Goal: Task Accomplishment & Management: Manage account settings

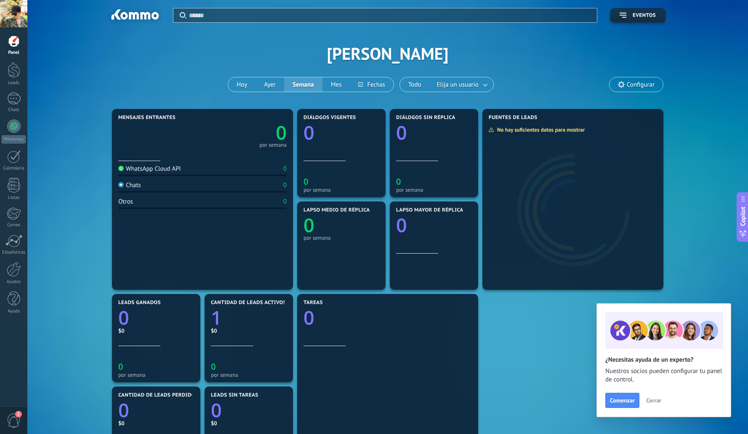
click at [439, 37] on div "Aplicar Eventos [PERSON_NAME] [DATE] [DATE] Semana Mes" at bounding box center [387, 53] width 695 height 107
click at [16, 274] on div at bounding box center [14, 269] width 14 height 15
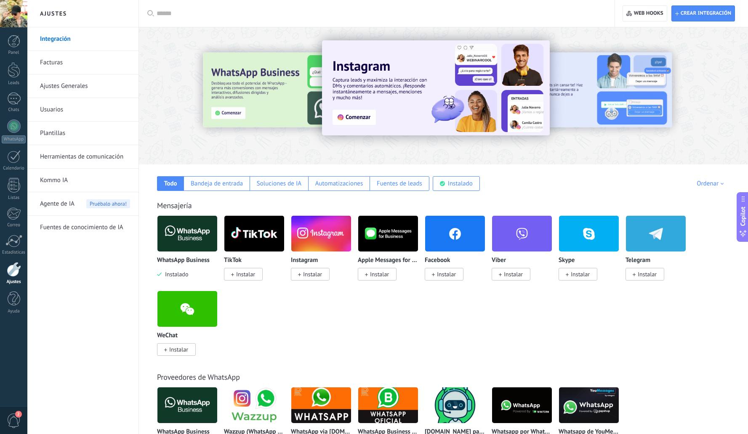
click at [57, 66] on link "Facturas" at bounding box center [85, 63] width 90 height 24
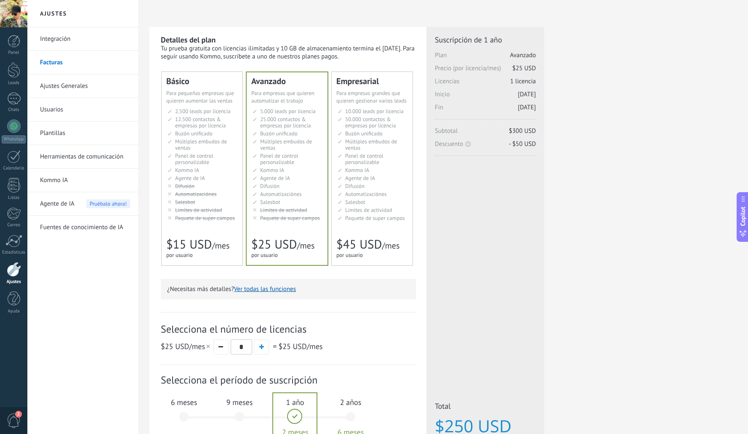
click at [11, 16] on div at bounding box center [13, 13] width 27 height 27
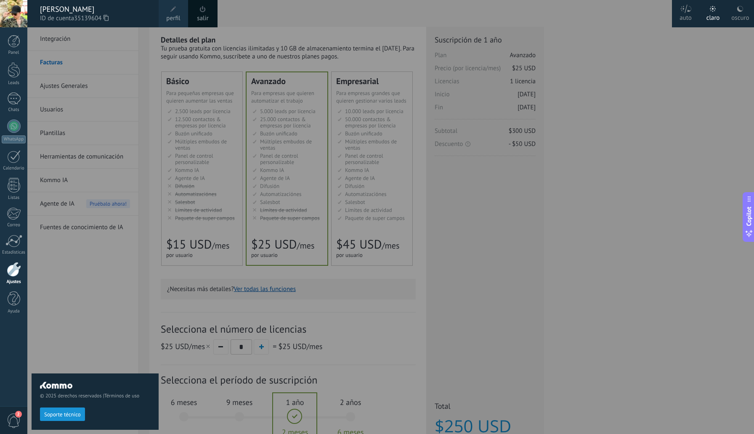
click at [204, 16] on link "salir" at bounding box center [202, 18] width 11 height 9
